Goal: Find contact information

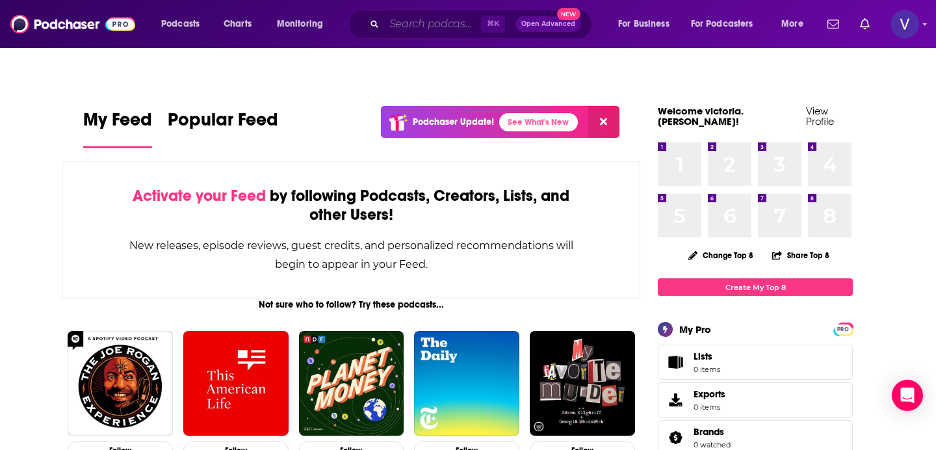
click at [407, 26] on input "Search podcasts, credits, & more..." at bounding box center [432, 24] width 97 height 21
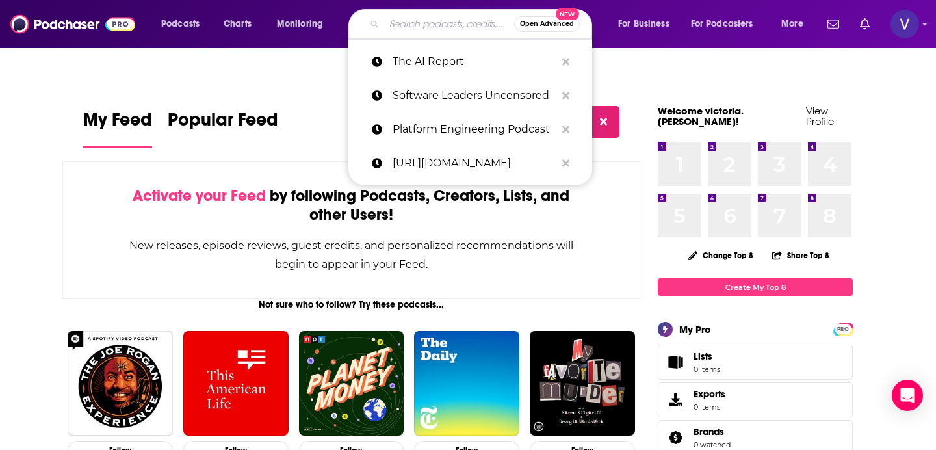
paste input "Beyond the Prompt AI"
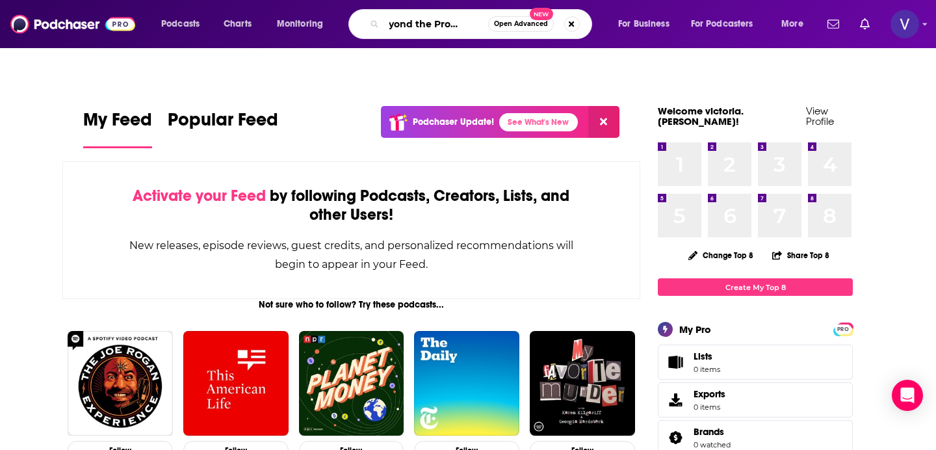
type input "Beyond the Prompt AI"
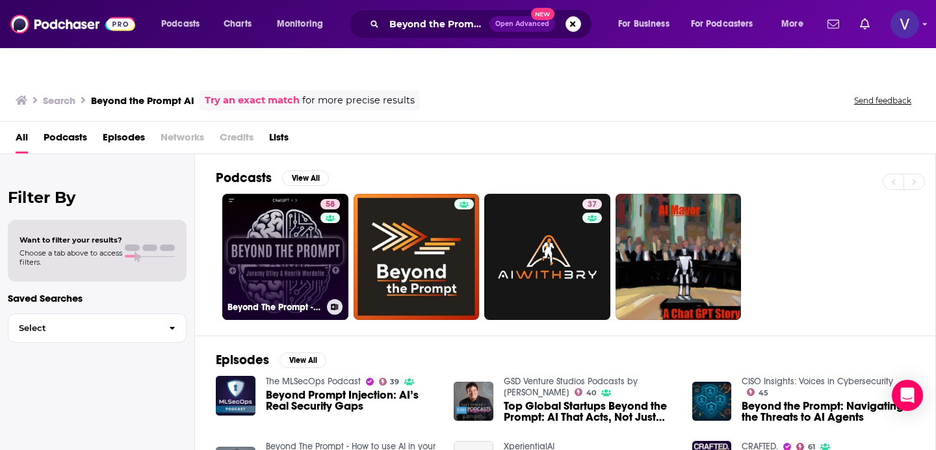
click at [313, 238] on link "58 Beyond The Prompt - How to use AI in your company" at bounding box center [285, 257] width 126 height 126
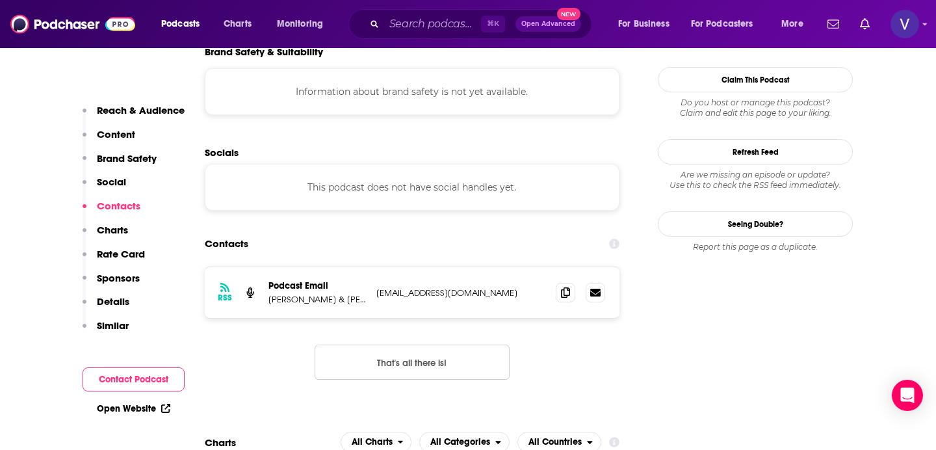
scroll to position [1202, 0]
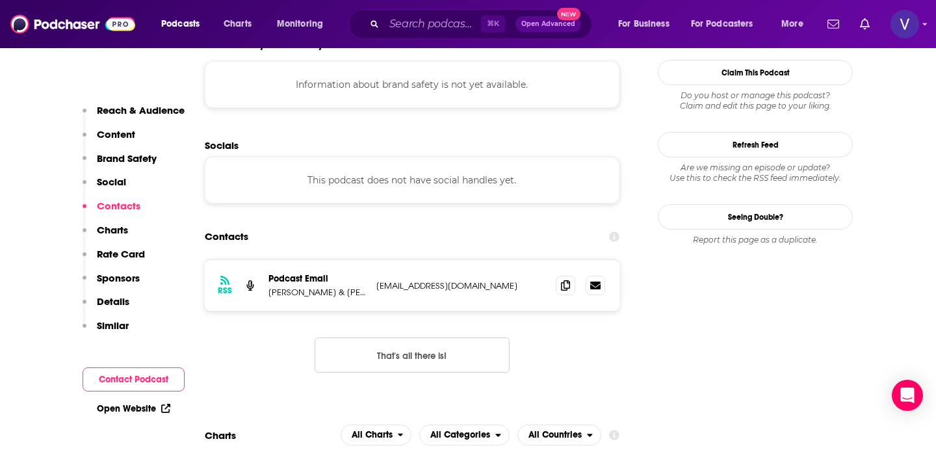
click at [444, 280] on p "btp@prehype.com" at bounding box center [460, 285] width 169 height 11
click at [566, 279] on icon at bounding box center [565, 284] width 9 height 10
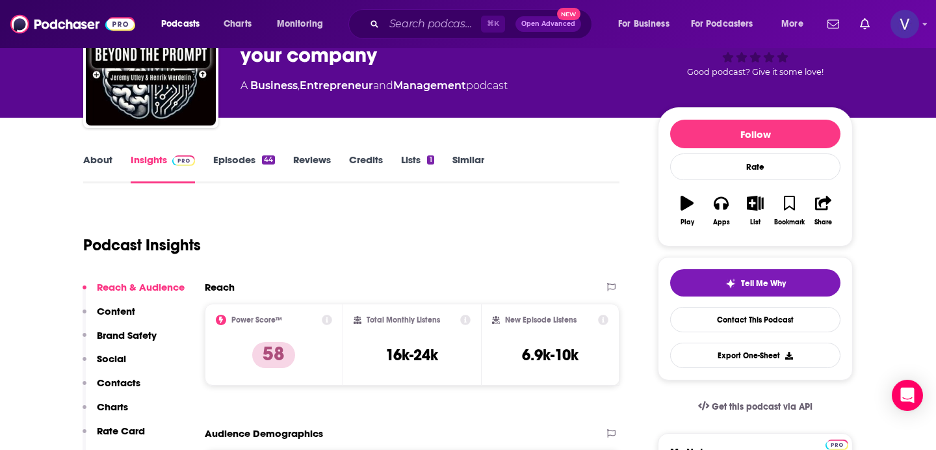
scroll to position [126, 0]
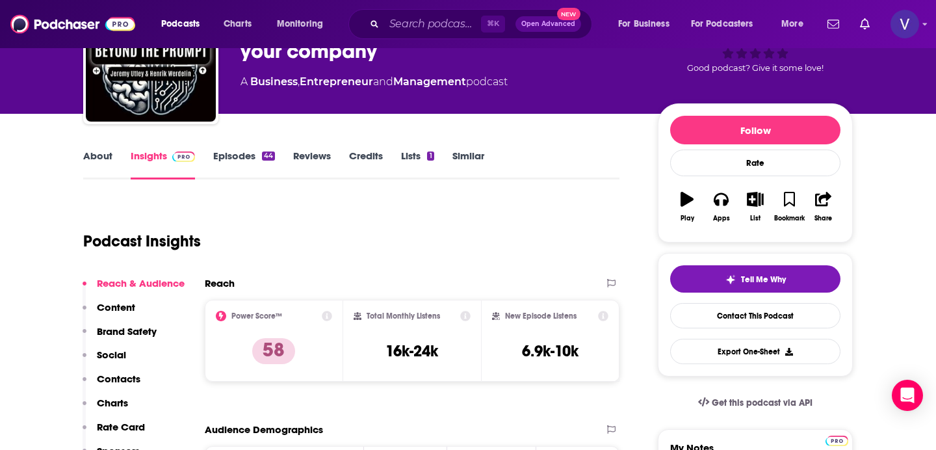
click at [105, 348] on p "Social" at bounding box center [111, 354] width 29 height 12
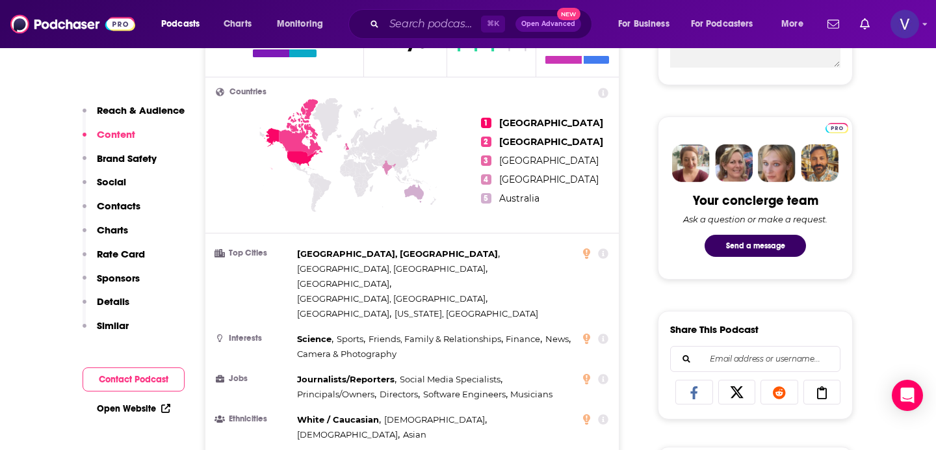
scroll to position [139, 0]
